Goal: Communication & Community: Answer question/provide support

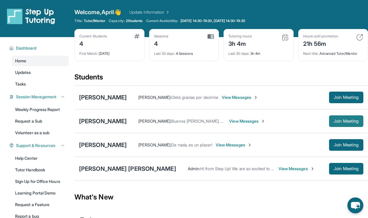
click at [347, 122] on span "Join Meeting" at bounding box center [345, 121] width 25 height 3
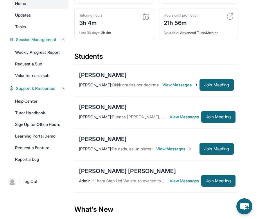
scroll to position [60, 0]
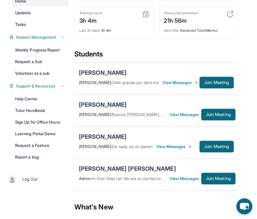
click at [127, 105] on div "[PERSON_NAME]" at bounding box center [103, 104] width 48 height 8
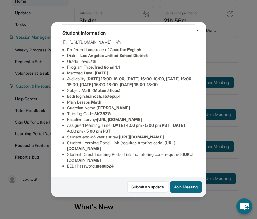
scroll to position [41, 0]
click at [198, 29] on img at bounding box center [197, 30] width 5 height 5
click at [196, 30] on div "Next title : Advanced Tutor/Mentor" at bounding box center [199, 29] width 70 height 8
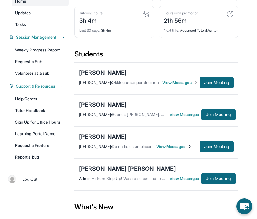
click at [198, 30] on div "Next title : Advanced Tutor/Mentor" at bounding box center [199, 29] width 70 height 8
click at [119, 103] on div "[PERSON_NAME]" at bounding box center [103, 104] width 48 height 8
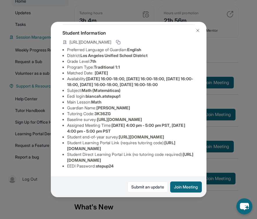
scroll to position [75, 0]
drag, startPoint x: 65, startPoint y: 159, endPoint x: 186, endPoint y: 161, distance: 121.4
click at [186, 161] on ul "Preferred Language of Guardian: English District: Los Angeles Unified School Di…" at bounding box center [128, 108] width 132 height 122
copy span "https://student-portal.stepuptutoring.org/student/3K36ZG"
click at [236, 88] on div "Bianca Hernandez Perez Guardian: Paula Perez Student Information https://studen…" at bounding box center [128, 109] width 257 height 219
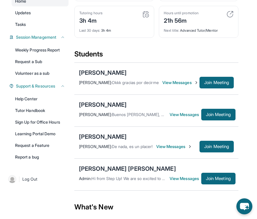
click at [178, 115] on span "View Messages" at bounding box center [186, 114] width 32 height 6
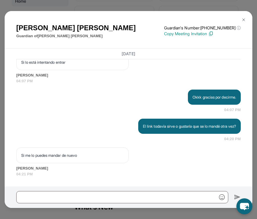
scroll to position [111, 0]
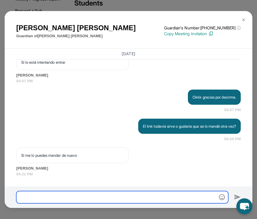
click at [112, 193] on input "text" at bounding box center [122, 197] width 212 height 12
paste input "**********"
type input "**********"
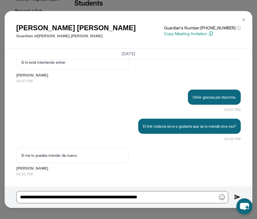
click at [235, 195] on img at bounding box center [237, 196] width 7 height 7
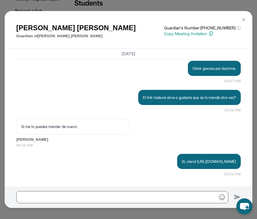
scroll to position [1155, 0]
click at [244, 19] on img at bounding box center [243, 19] width 5 height 5
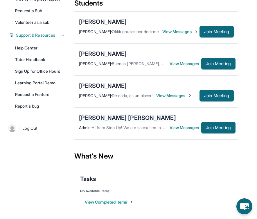
click at [103, 115] on div "[PERSON_NAME] [PERSON_NAME]" at bounding box center [127, 118] width 97 height 8
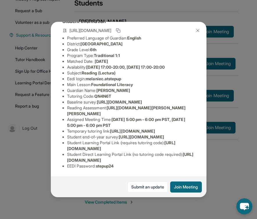
scroll to position [0, 0]
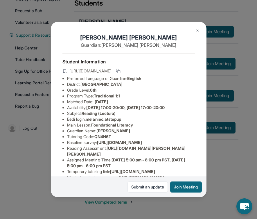
click at [197, 28] on button at bounding box center [198, 31] width 12 height 12
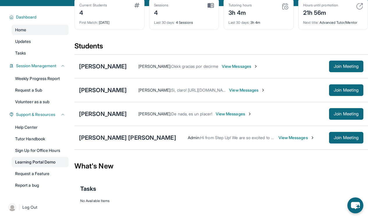
scroll to position [37, 0]
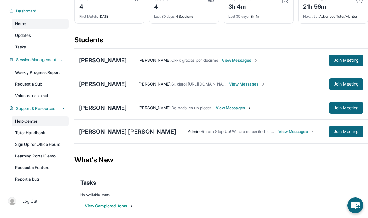
click at [31, 122] on link "Help Center" at bounding box center [40, 121] width 57 height 10
click at [349, 132] on span "Join Meeting" at bounding box center [345, 131] width 25 height 3
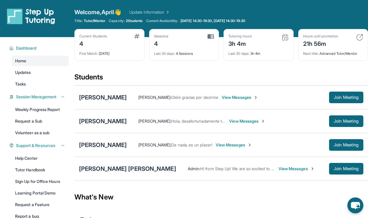
click at [110, 168] on div "[PERSON_NAME] [PERSON_NAME]" at bounding box center [127, 169] width 97 height 8
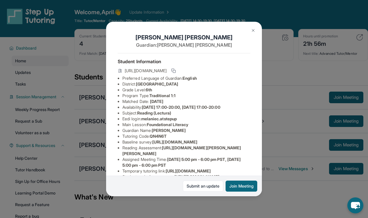
click at [252, 31] on img at bounding box center [253, 30] width 5 height 5
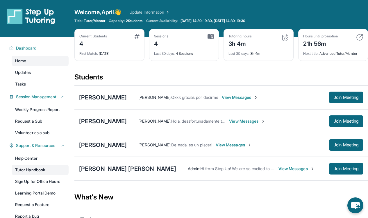
click at [34, 167] on link "Tutor Handbook" at bounding box center [40, 170] width 57 height 10
click at [127, 118] on div "[PERSON_NAME]" at bounding box center [103, 121] width 48 height 8
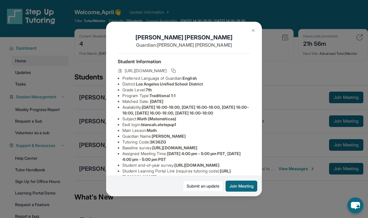
click at [251, 29] on img at bounding box center [253, 30] width 5 height 5
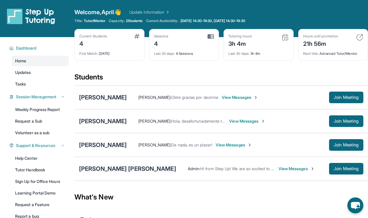
click at [110, 170] on div "[PERSON_NAME] [PERSON_NAME]" at bounding box center [127, 169] width 97 height 8
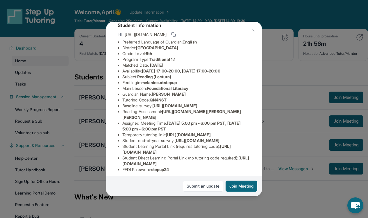
scroll to position [37, 0]
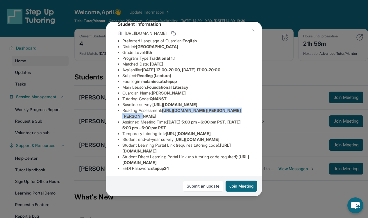
drag, startPoint x: 164, startPoint y: 127, endPoint x: 166, endPoint y: 133, distance: 6.6
click at [166, 119] on li "Reading Assessment : https://fhzml4p6.paperform.co/?id=2025-s12901&name=Melanie…" at bounding box center [186, 114] width 128 height 12
copy li "https://fhzml4p6.paperform.co/?id=2025-"
click at [278, 74] on div "Melanie Cedeno Luna Guardian: Johanna Luna Student Information https://student-…" at bounding box center [184, 109] width 368 height 218
